Goal: Task Accomplishment & Management: Manage account settings

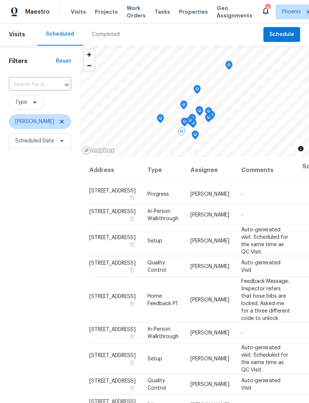
scroll to position [119, 0]
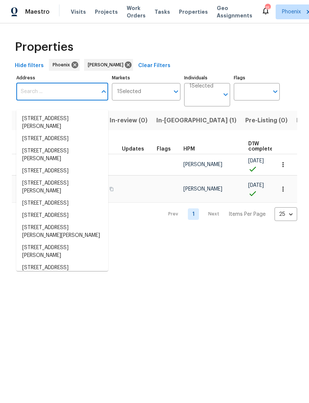
click at [51, 100] on input "Address" at bounding box center [56, 91] width 81 height 17
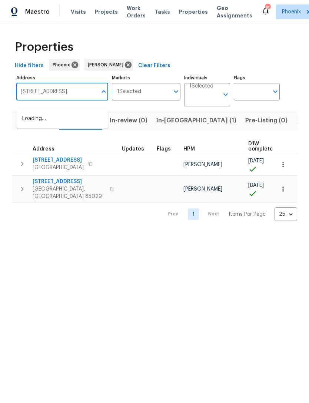
type input "15231 N 25th Pl, Phoenix, AZ 85032"
click at [60, 119] on li "15231 N 25th Pl Phoenix AZ 85032" at bounding box center [62, 119] width 92 height 12
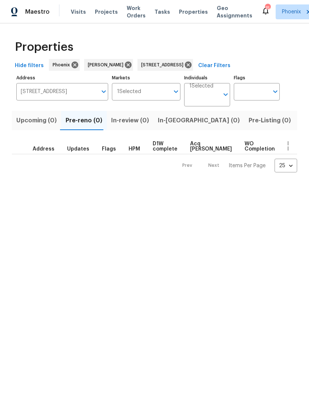
click at [300, 125] on span "Listed (0)" at bounding box center [314, 120] width 29 height 10
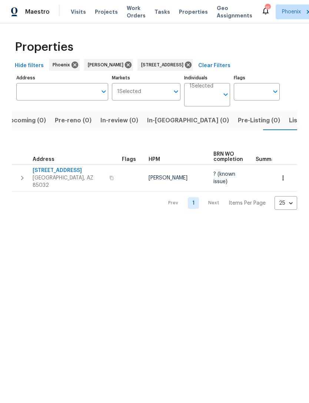
scroll to position [0, 12]
click at [29, 181] on button "button" at bounding box center [22, 178] width 15 height 22
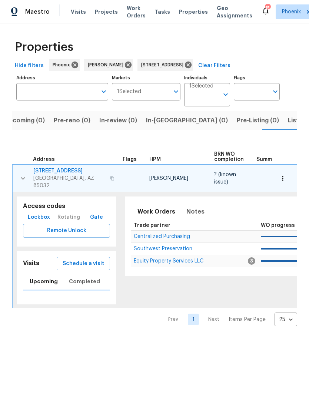
type input "15231 N 25th Pl Phoenix AZ 85032"
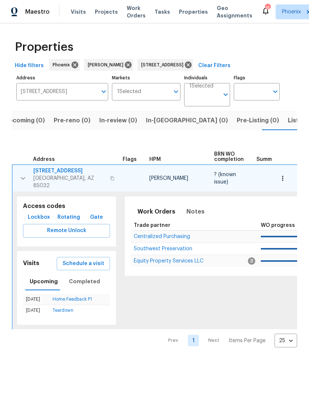
click at [196, 212] on button "Notes" at bounding box center [195, 212] width 27 height 18
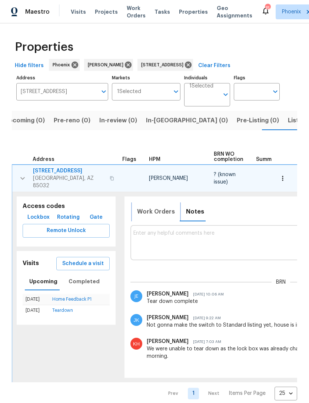
click at [158, 212] on span "Work Orders" at bounding box center [156, 211] width 38 height 10
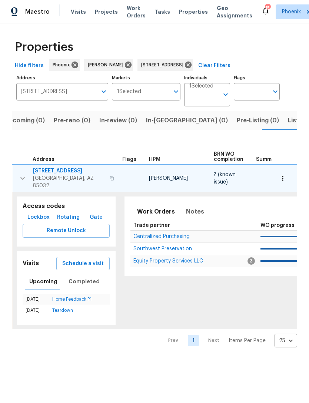
click at [158, 274] on div "Work Orders Notes Not seen today Mark Seen Trade partner WO progress Budget Sta…" at bounding box center [282, 235] width 315 height 79
click at [180, 264] on span "Equity Property Services LLC" at bounding box center [168, 260] width 70 height 5
click at [192, 69] on icon at bounding box center [188, 65] width 8 height 8
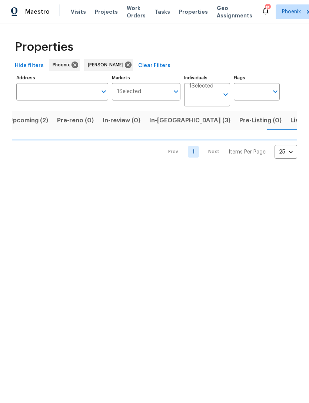
scroll to position [0, 17]
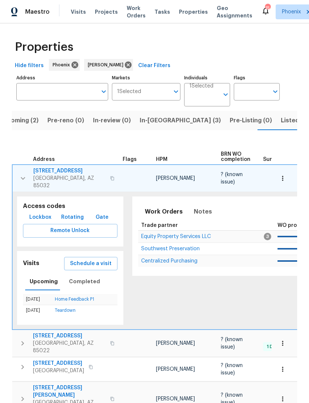
click at [27, 126] on span "Upcoming (2)" at bounding box center [19, 120] width 40 height 10
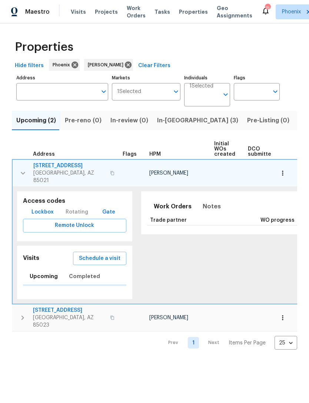
click at [170, 126] on span "In-reno (3)" at bounding box center [197, 120] width 81 height 10
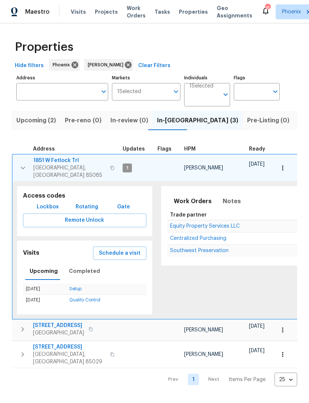
click at [23, 172] on icon "button" at bounding box center [23, 167] width 9 height 9
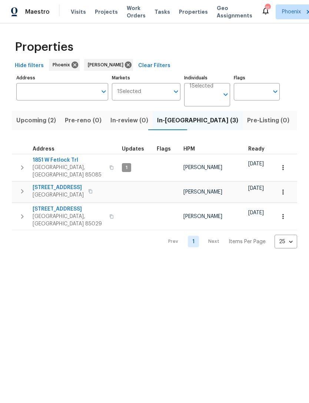
click at [22, 215] on icon "button" at bounding box center [22, 216] width 9 height 9
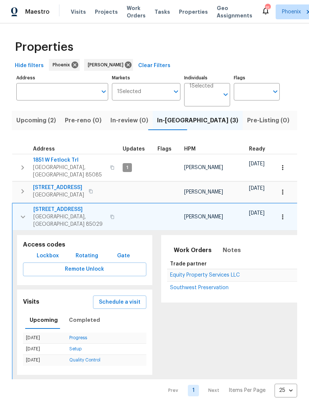
click at [218, 272] on span "Equity Property Services LLC" at bounding box center [205, 274] width 70 height 5
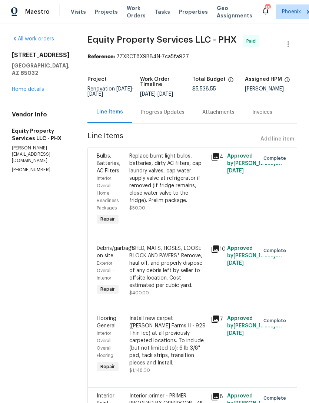
click at [39, 92] on link "Home details" at bounding box center [28, 89] width 32 height 5
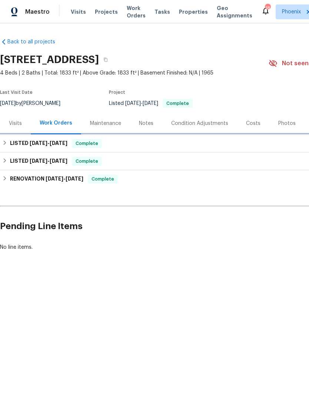
click at [67, 146] on span "8/11/25" at bounding box center [59, 143] width 18 height 5
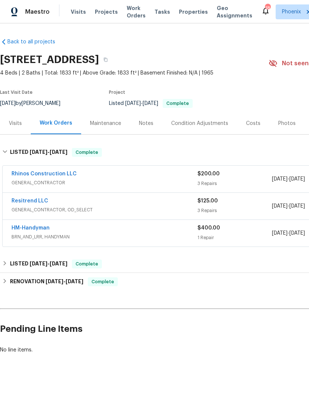
click at [63, 176] on link "Rhinos Construction LLC" at bounding box center [43, 173] width 65 height 5
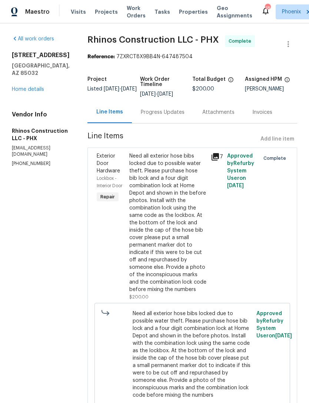
click at [168, 116] on div "Progress Updates" at bounding box center [163, 112] width 44 height 7
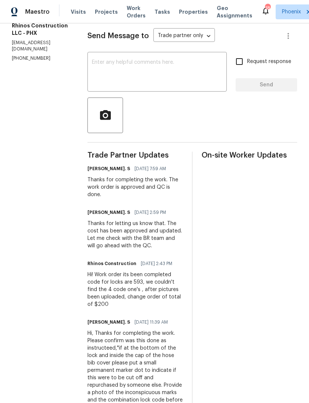
scroll to position [129, 0]
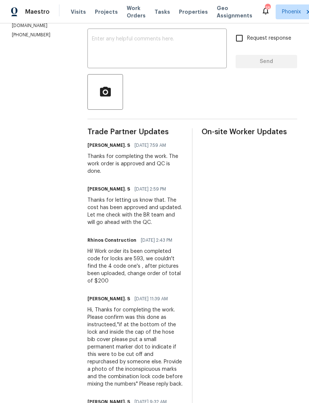
click at [75, 334] on div "All work orders 15231 N 25th Pl Phoenix, AZ 85032 Home details Vendor Info Rhin…" at bounding box center [154, 229] width 309 height 668
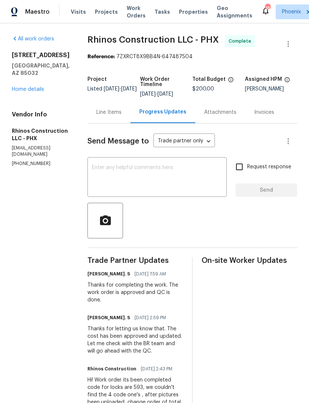
scroll to position [0, 0]
click at [19, 90] on link "Home details" at bounding box center [28, 89] width 32 height 5
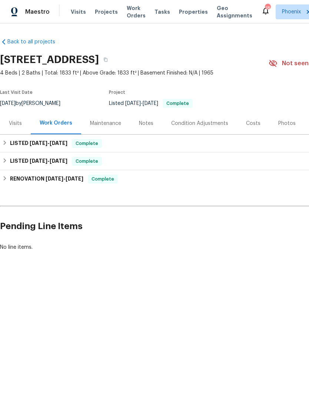
click at [17, 127] on div "Visits" at bounding box center [15, 123] width 13 height 7
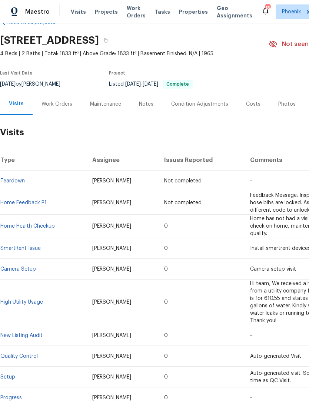
scroll to position [20, 0]
click at [145, 115] on div "Notes" at bounding box center [146, 104] width 32 height 22
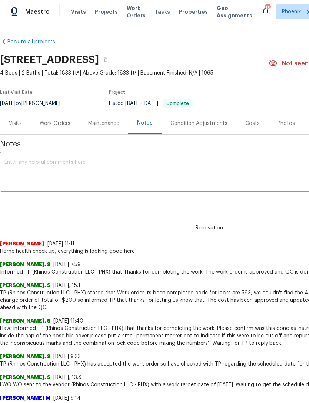
click at [67, 176] on textarea at bounding box center [209, 173] width 410 height 26
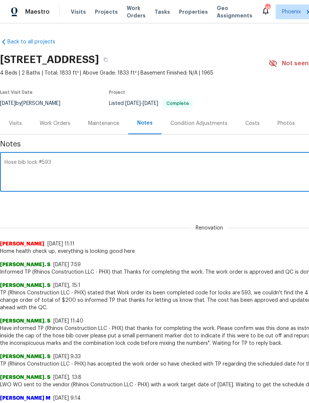
type textarea "Hose bib lock #593"
click at [204, 210] on div "Renovation 728c78b8-0cd4-430b-a94c-43756634983a ​ Add" at bounding box center [209, 203] width 419 height 14
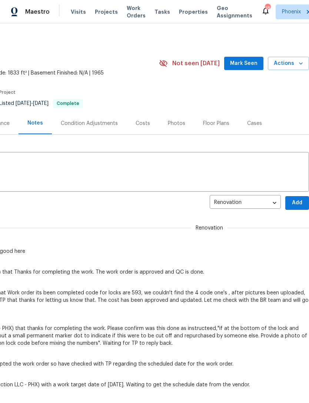
scroll to position [0, 110]
click at [300, 208] on span "Add" at bounding box center [297, 202] width 12 height 9
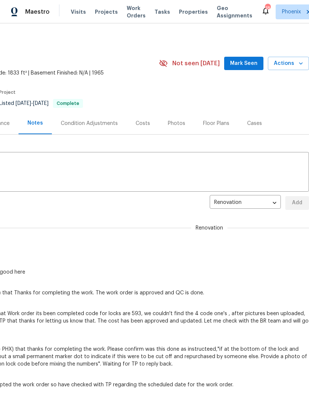
click at [254, 65] on button "Mark Seen" at bounding box center [243, 64] width 39 height 14
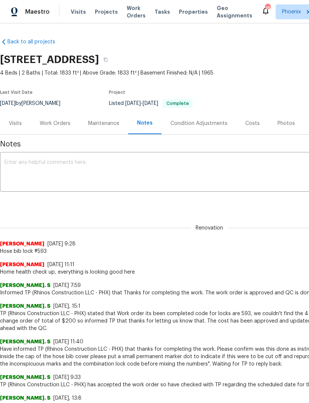
scroll to position [0, 0]
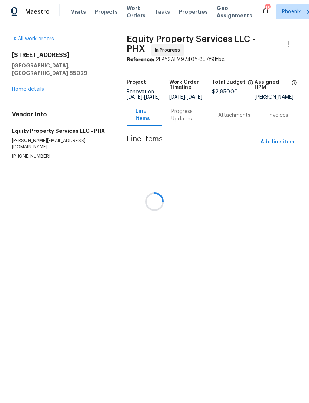
click at [181, 128] on div at bounding box center [154, 201] width 309 height 403
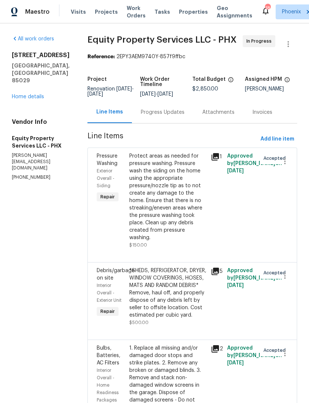
click at [27, 99] on link "Home details" at bounding box center [28, 96] width 32 height 5
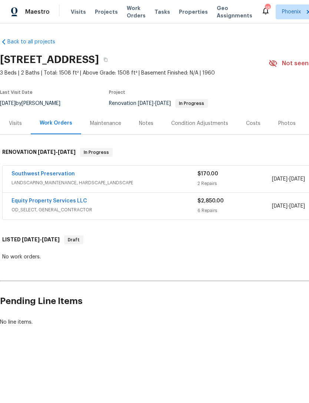
click at [147, 127] on div "Notes" at bounding box center [146, 123] width 14 height 7
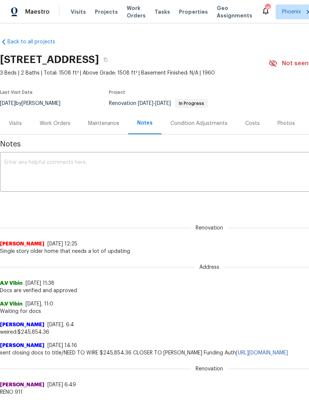
click at [72, 175] on textarea at bounding box center [209, 173] width 410 height 26
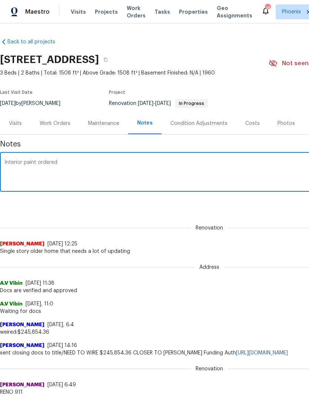
type textarea "Interior paint ordered"
click at [156, 223] on div "Renovation [PERSON_NAME] [DATE] 12:25 Single story older home that needs a lot …" at bounding box center [209, 235] width 419 height 39
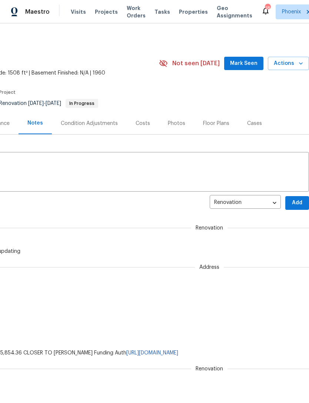
scroll to position [0, 110]
click at [298, 206] on span "Add" at bounding box center [297, 202] width 12 height 9
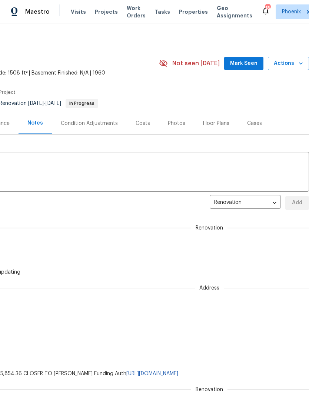
click at [255, 68] on span "Mark Seen" at bounding box center [243, 63] width 27 height 9
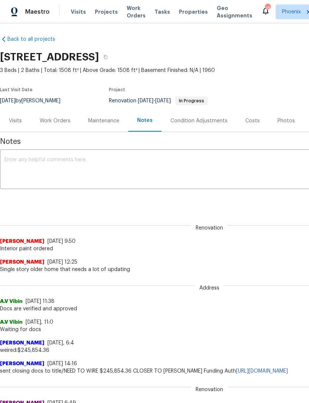
scroll to position [3, 0]
click at [17, 125] on div "Visits" at bounding box center [15, 120] width 13 height 7
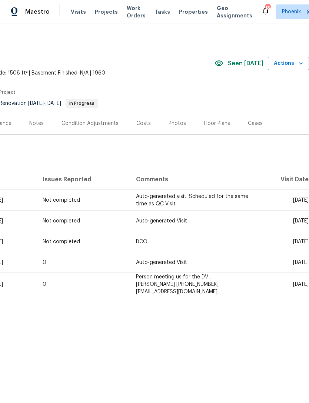
scroll to position [0, 110]
click at [295, 68] on span "Actions" at bounding box center [288, 63] width 29 height 9
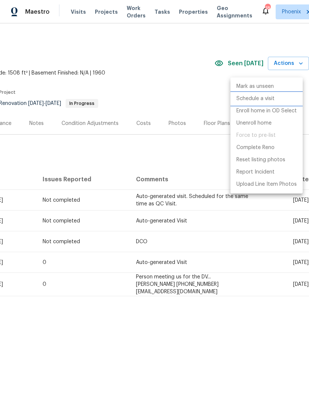
click at [259, 98] on p "Schedule a visit" at bounding box center [256, 99] width 38 height 8
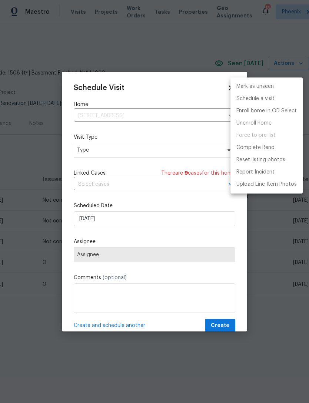
click at [100, 151] on div at bounding box center [154, 201] width 309 height 403
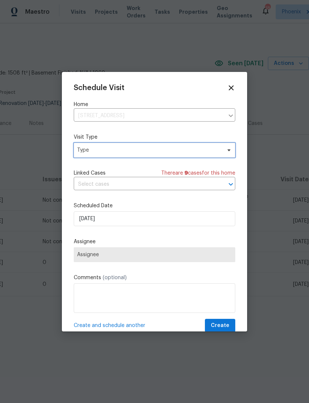
click at [108, 155] on span "Type" at bounding box center [155, 150] width 162 height 15
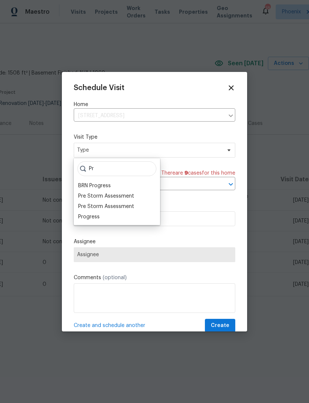
type input "Pr"
click at [94, 218] on div "Progress" at bounding box center [89, 216] width 22 height 7
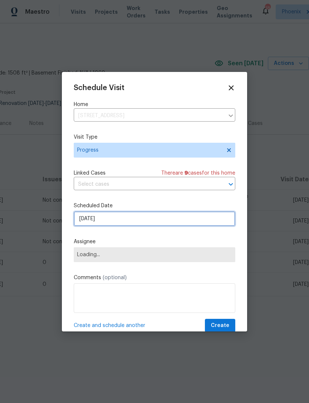
click at [131, 224] on input "[DATE]" at bounding box center [155, 218] width 162 height 15
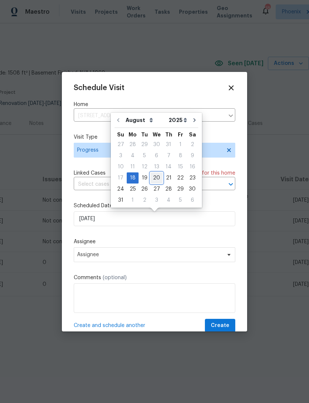
click at [154, 176] on div "20" at bounding box center [157, 178] width 12 height 10
type input "[DATE]"
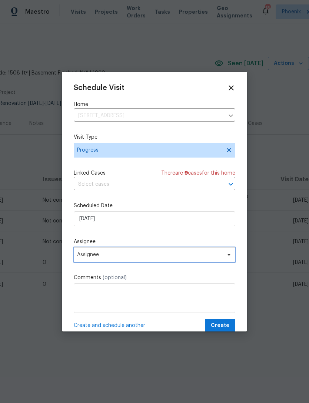
click at [140, 254] on span "Assignee" at bounding box center [149, 255] width 145 height 6
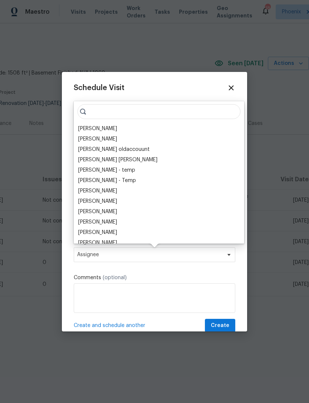
click at [113, 128] on div "[PERSON_NAME]" at bounding box center [97, 128] width 39 height 7
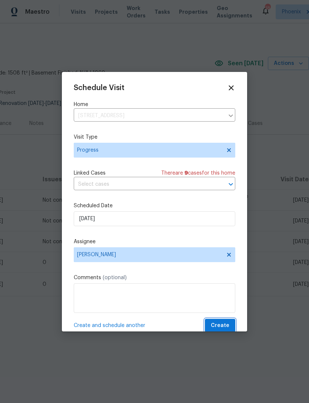
click at [229, 325] on span "Create" at bounding box center [220, 325] width 19 height 9
